Goal: Task Accomplishment & Management: Use online tool/utility

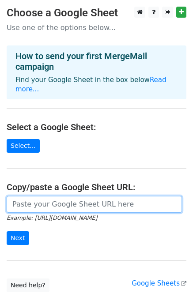
click at [49, 197] on input "url" at bounding box center [94, 204] width 175 height 17
paste input "[URL][DOMAIN_NAME]"
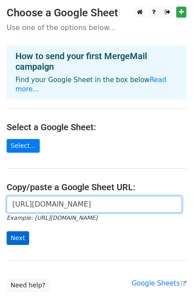
type input "[URL][DOMAIN_NAME]"
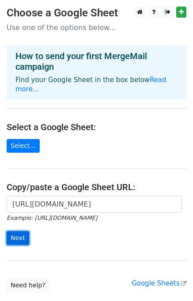
click at [12, 231] on input "Next" at bounding box center [18, 238] width 22 height 14
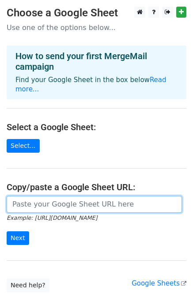
click at [70, 196] on input "url" at bounding box center [94, 204] width 175 height 17
type input "[URL][DOMAIN_NAME]"
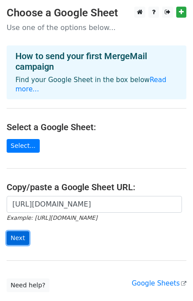
click at [22, 231] on input "Next" at bounding box center [18, 238] width 22 height 14
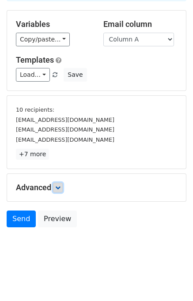
click at [59, 185] on icon at bounding box center [57, 187] width 5 height 5
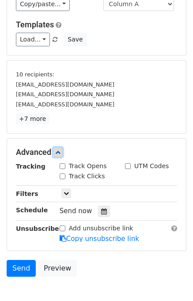
scroll to position [147, 0]
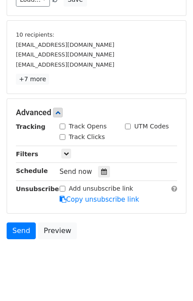
click at [63, 126] on input "Track Opens" at bounding box center [63, 126] width 6 height 6
checkbox input "true"
click at [68, 142] on div "Tracking Track Opens UTM Codes Track Clicks Filters Only include spreadsheet ro…" at bounding box center [96, 163] width 161 height 82
click at [64, 138] on div "Track Clicks" at bounding box center [82, 136] width 45 height 9
click at [61, 137] on input "Track Clicks" at bounding box center [63, 137] width 6 height 6
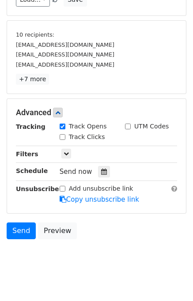
checkbox input "true"
click at [101, 172] on icon at bounding box center [104, 171] width 6 height 6
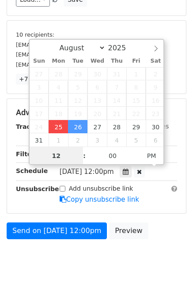
scroll to position [126, 0]
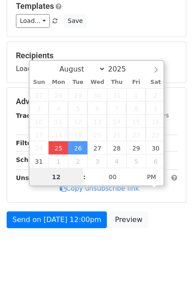
type input "2025-08-25 13:45"
type input "01"
type input "45"
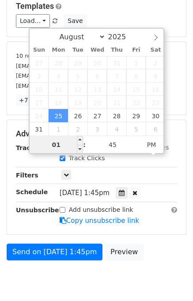
scroll to position [147, 0]
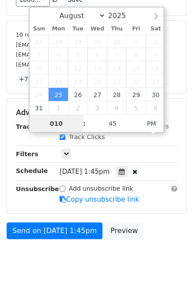
type input "01"
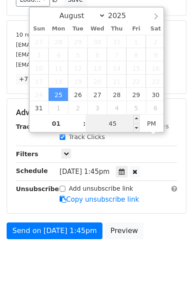
click at [120, 126] on input "45" at bounding box center [113, 124] width 54 height 18
type input "50"
type input "2025-08-25 13:50"
click at [164, 245] on body "New Campaign Daily emails left: 50 Google Sheet: Daily 1. Write your email in G…" at bounding box center [96, 68] width 193 height 419
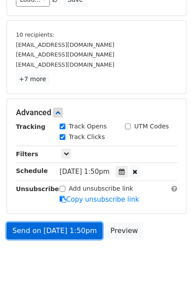
click at [48, 230] on link "Send on Aug 25 at 1:50pm" at bounding box center [55, 230] width 96 height 17
click at [37, 231] on link "Send on Aug 25 at 1:50pm" at bounding box center [55, 230] width 96 height 17
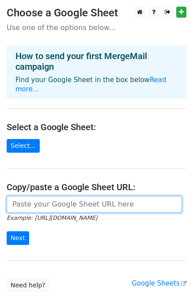
drag, startPoint x: 56, startPoint y: 194, endPoint x: 56, endPoint y: 199, distance: 5.3
click at [56, 196] on input "url" at bounding box center [94, 204] width 175 height 17
type input "[URL][DOMAIN_NAME]"
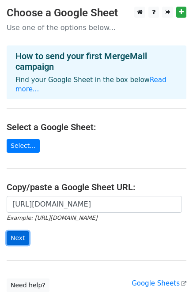
click at [14, 231] on input "Next" at bounding box center [18, 238] width 22 height 14
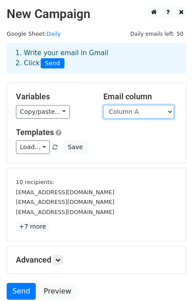
click at [119, 113] on select "Column A Column B Column C" at bounding box center [138, 112] width 71 height 14
click at [127, 117] on select "Column A Column B Column C" at bounding box center [138, 112] width 71 height 14
select select "Column B"
click at [103, 105] on select "Column A Column B Column C" at bounding box center [138, 112] width 71 height 14
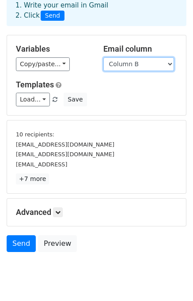
scroll to position [72, 0]
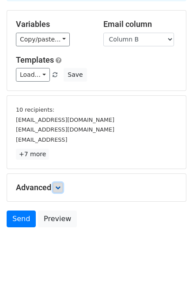
click at [56, 187] on link at bounding box center [58, 188] width 10 height 10
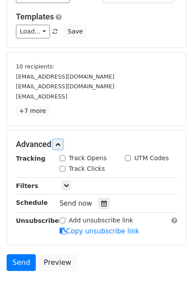
scroll to position [158, 0]
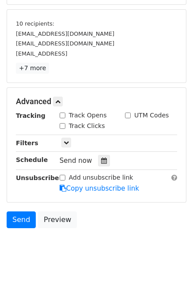
click at [61, 112] on input "Track Opens" at bounding box center [63, 115] width 6 height 6
checkbox input "true"
click at [60, 123] on input "Track Clicks" at bounding box center [63, 126] width 6 height 6
checkbox input "true"
click at [101, 161] on icon at bounding box center [104, 160] width 6 height 6
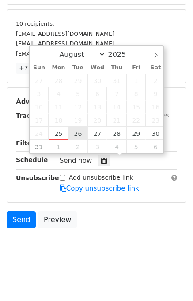
type input "2025-08-26 12:00"
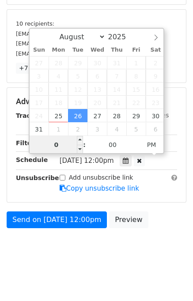
type input "02"
type input "2025-08-26 14:00"
click at [160, 228] on div "Send on Aug 26 at 12:00pm Preview" at bounding box center [96, 221] width 193 height 21
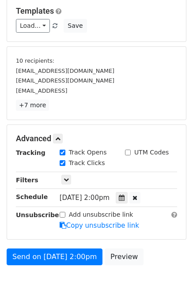
scroll to position [132, 0]
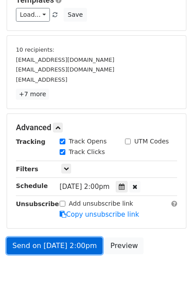
click at [56, 242] on link "Send on Aug 26 at 2:00pm" at bounding box center [55, 245] width 96 height 17
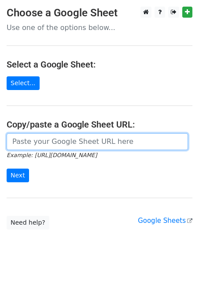
click at [55, 135] on input "url" at bounding box center [98, 141] width 182 height 17
type input "[URL][DOMAIN_NAME]"
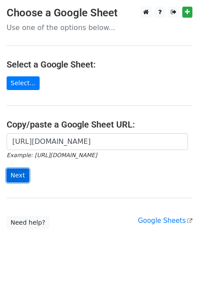
click at [12, 177] on input "Next" at bounding box center [18, 175] width 22 height 14
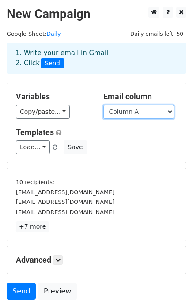
click at [132, 115] on select "Column A Column B Column C" at bounding box center [138, 112] width 71 height 14
select select "Column C"
click at [103, 105] on select "Column A Column B Column C" at bounding box center [138, 112] width 71 height 14
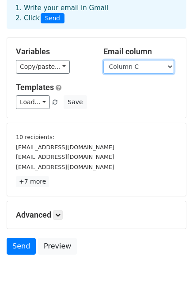
scroll to position [72, 0]
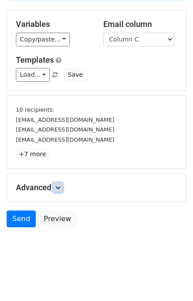
click at [60, 185] on icon at bounding box center [57, 187] width 5 height 5
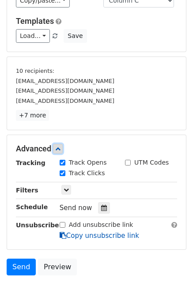
scroll to position [158, 0]
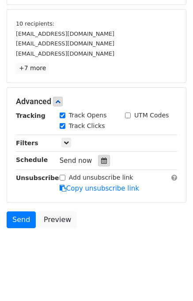
click at [102, 158] on div at bounding box center [104, 160] width 12 height 11
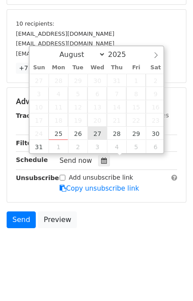
type input "2025-08-27 12:00"
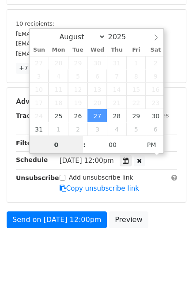
type input "03"
type input "2025-08-27 15:00"
click at [164, 231] on body "New Campaign Daily emails left: 50 Google Sheet: Daily 1. Write your email in G…" at bounding box center [96, 57] width 193 height 419
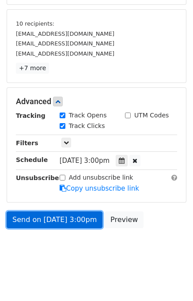
click at [49, 219] on link "Send on Aug 27 at 3:00pm" at bounding box center [55, 219] width 96 height 17
click at [34, 217] on link "Send on Aug 27 at 3:00pm" at bounding box center [55, 219] width 96 height 17
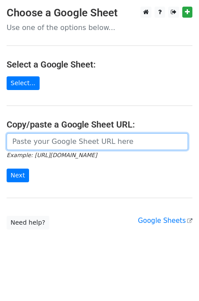
click at [44, 142] on input "url" at bounding box center [98, 141] width 182 height 17
type input "[URL][DOMAIN_NAME]"
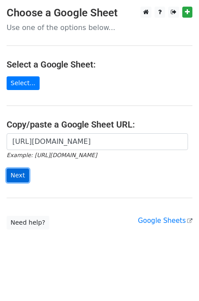
click at [18, 177] on input "Next" at bounding box center [18, 175] width 22 height 14
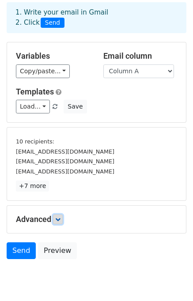
click at [60, 220] on icon at bounding box center [57, 218] width 5 height 5
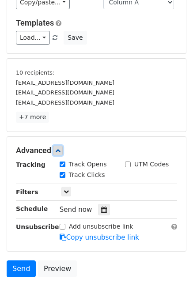
scroll to position [146, 0]
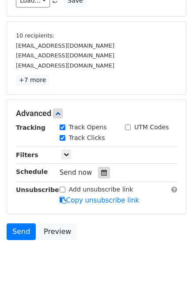
click at [103, 170] on div at bounding box center [104, 172] width 12 height 11
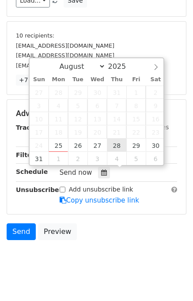
type input "2025-08-28 12:00"
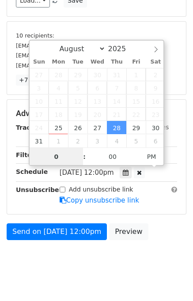
type input "04"
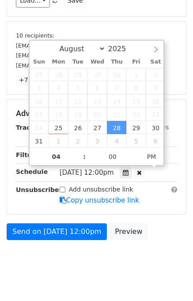
type input "2025-08-28 16:00"
click at [174, 234] on div "Send on Aug 28 at 12:00pm Preview" at bounding box center [96, 233] width 193 height 21
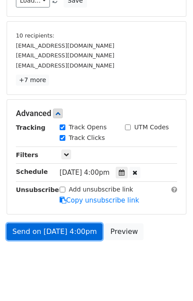
click at [30, 231] on link "Send on Aug 28 at 4:00pm" at bounding box center [55, 231] width 96 height 17
click at [37, 227] on link "Send on Aug 28 at 4:00pm" at bounding box center [55, 231] width 96 height 17
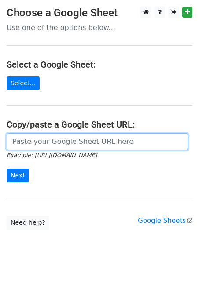
drag, startPoint x: 42, startPoint y: 142, endPoint x: 45, endPoint y: 148, distance: 6.1
click at [42, 142] on input "url" at bounding box center [98, 141] width 182 height 17
type input "https://docs.google.com/spreadsheets/d/1zY4kCZ0pWwwwn57pQhyujHMCYnL4Gsvj7DGVvB5…"
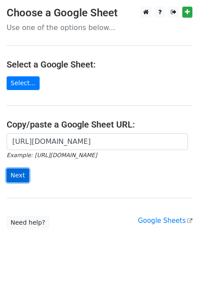
click at [20, 177] on input "Next" at bounding box center [18, 175] width 22 height 14
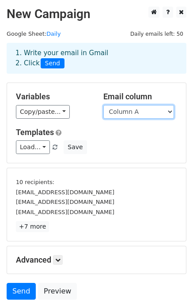
click at [126, 113] on select "Column A Column B Column C" at bounding box center [138, 112] width 71 height 14
select select "Column B"
click at [103, 105] on select "Column A Column B Column C" at bounding box center [138, 112] width 71 height 14
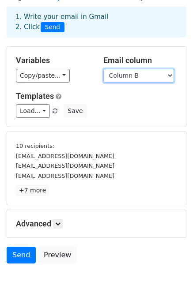
scroll to position [41, 0]
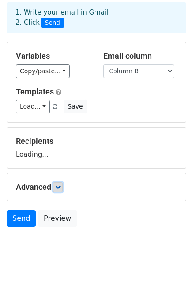
click at [56, 184] on link at bounding box center [58, 187] width 10 height 10
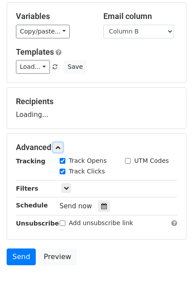
scroll to position [125, 0]
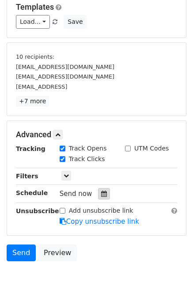
click at [101, 191] on icon at bounding box center [104, 193] width 6 height 6
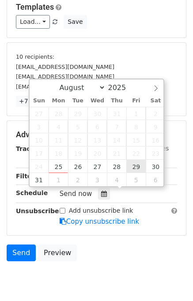
type input "2025-08-29 12:00"
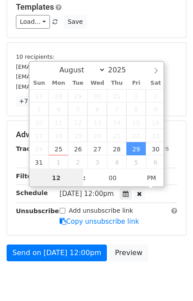
scroll to position [0, 0]
type input "05"
type input "2025-08-29 17:00"
click at [149, 236] on form "Variables Copy/paste... {{Column A}} {{Column B}} {{Column C}} Email column Col…" at bounding box center [96, 111] width 179 height 308
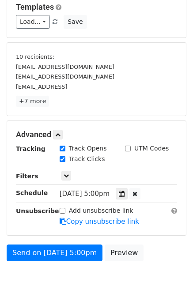
scroll to position [158, 0]
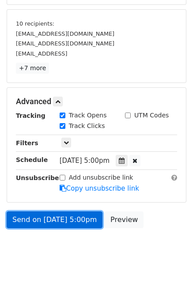
click at [73, 212] on link "Send on Aug 29 at 5:00pm" at bounding box center [55, 219] width 96 height 17
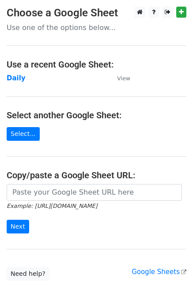
click at [16, 72] on main "Choose a Google Sheet Use one of the options below... Use a recent Google Sheet…" at bounding box center [96, 144] width 193 height 274
click at [18, 80] on strong "Daily" at bounding box center [16, 78] width 19 height 8
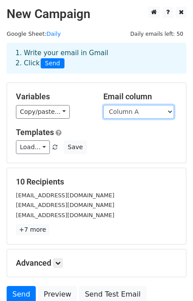
click at [134, 112] on select "Column A Column B Column C" at bounding box center [138, 112] width 71 height 14
select select "Column C"
click at [103, 105] on select "Column A Column B Column C" at bounding box center [138, 112] width 71 height 14
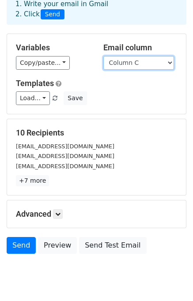
scroll to position [76, 0]
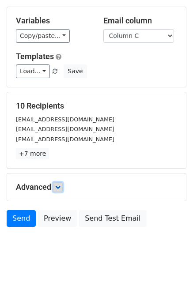
click at [60, 187] on icon at bounding box center [57, 186] width 5 height 5
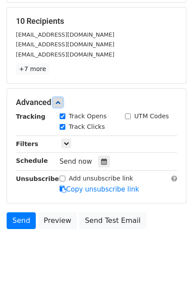
scroll to position [161, 0]
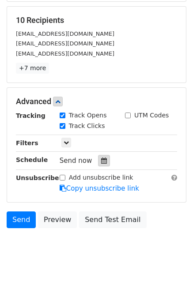
click at [101, 160] on icon at bounding box center [104, 160] width 6 height 6
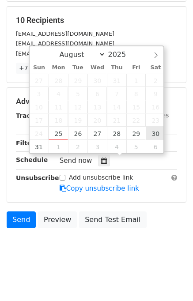
type input "[DATE] 12:00"
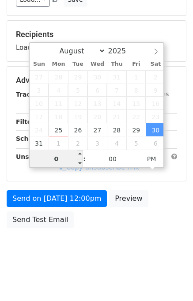
type input "06"
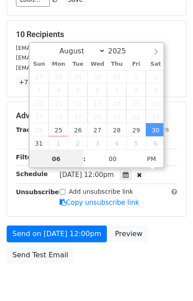
scroll to position [161, 0]
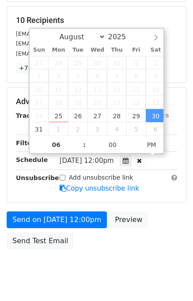
type input "[DATE] 18:00"
click at [165, 226] on div "Send on [DATE] 12:00pm Preview Send Test Email" at bounding box center [96, 232] width 193 height 42
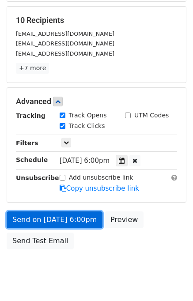
click at [73, 214] on link "Send on [DATE] 6:00pm" at bounding box center [55, 219] width 96 height 17
